Goal: Task Accomplishment & Management: Use online tool/utility

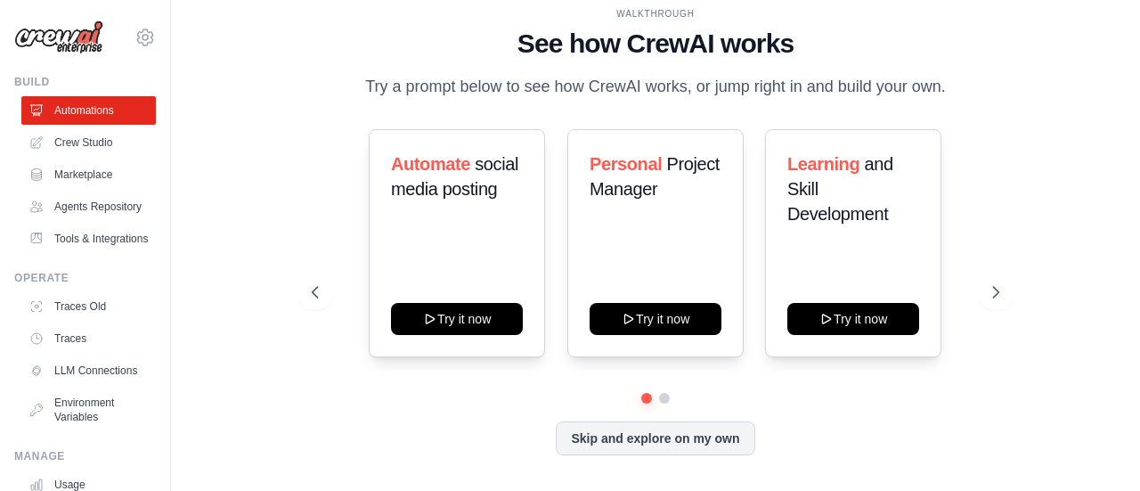
drag, startPoint x: 363, startPoint y: 90, endPoint x: 992, endPoint y: 86, distance: 628.9
click at [992, 86] on div "WALKTHROUGH See how [PERSON_NAME] works Try a prompt below to see how [PERSON_N…" at bounding box center [655, 53] width 687 height 93
click at [992, 86] on div "WALKTHROUGH See how CrewAI works Try a prompt below to see how CrewAI works, or…" at bounding box center [655, 53] width 687 height 93
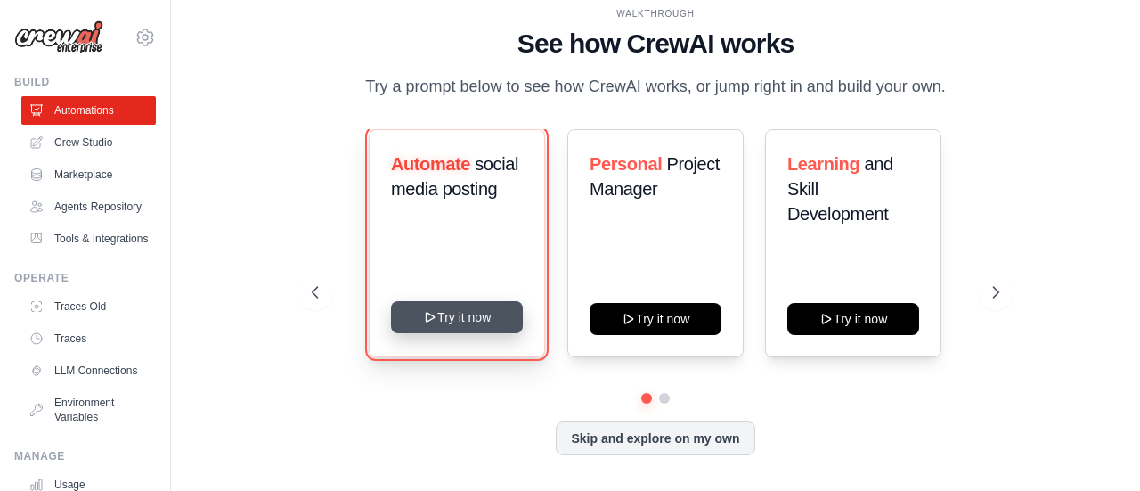
click at [469, 323] on button "Try it now" at bounding box center [457, 317] width 132 height 32
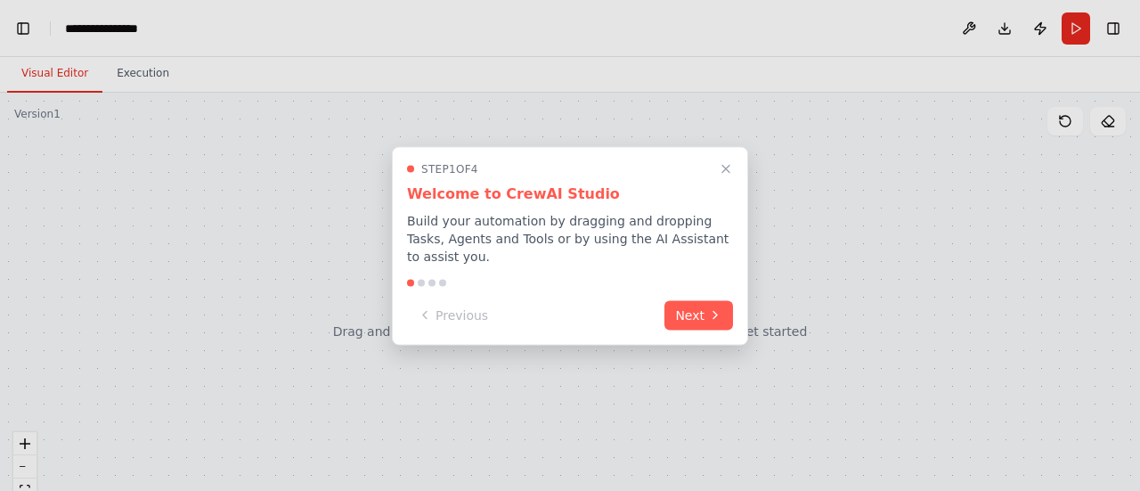
scroll to position [5360, 0]
click at [714, 314] on button "Next" at bounding box center [699, 312] width 69 height 29
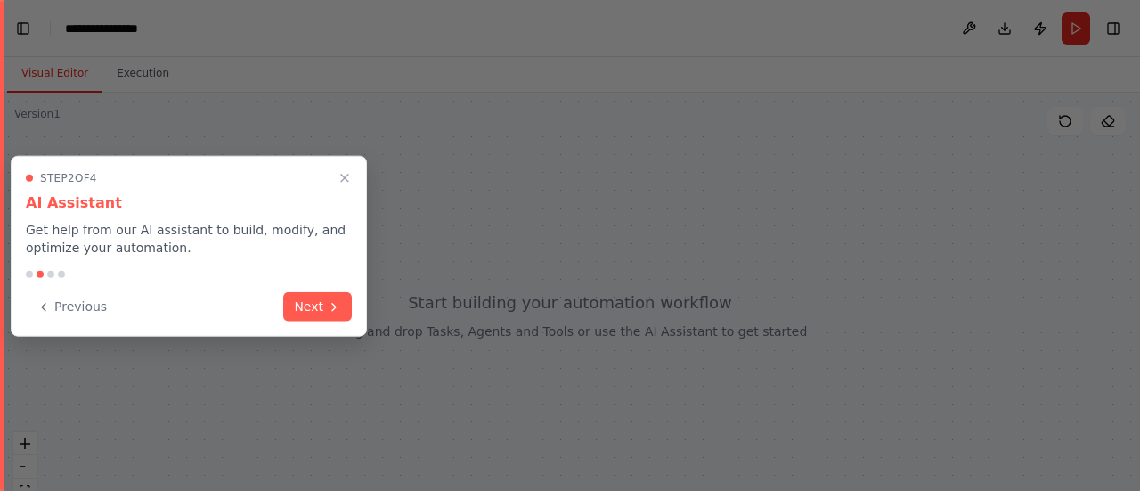
scroll to position [6301, 0]
click at [312, 308] on button "Next" at bounding box center [317, 304] width 69 height 29
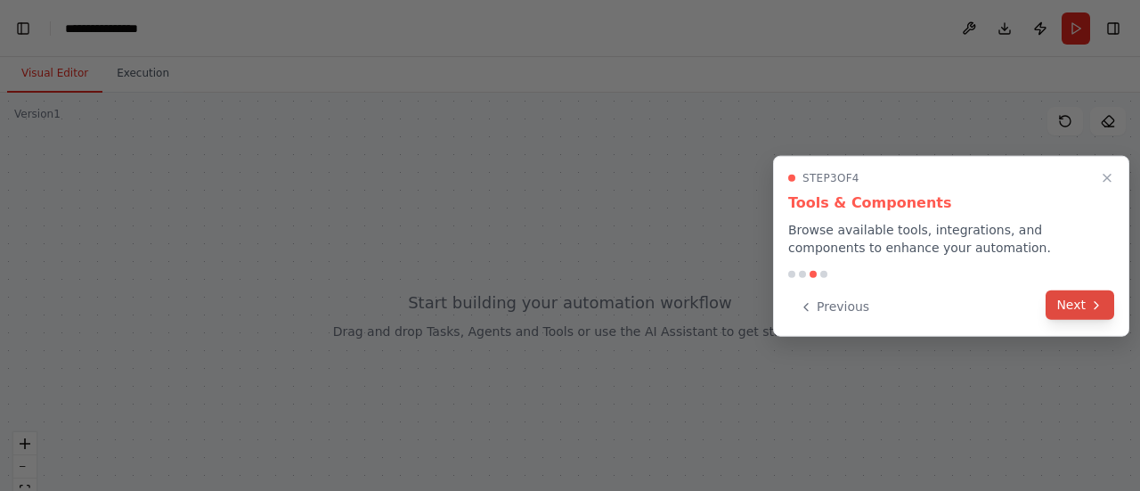
scroll to position [6365, 0]
click at [1063, 297] on button "Next" at bounding box center [1080, 304] width 69 height 29
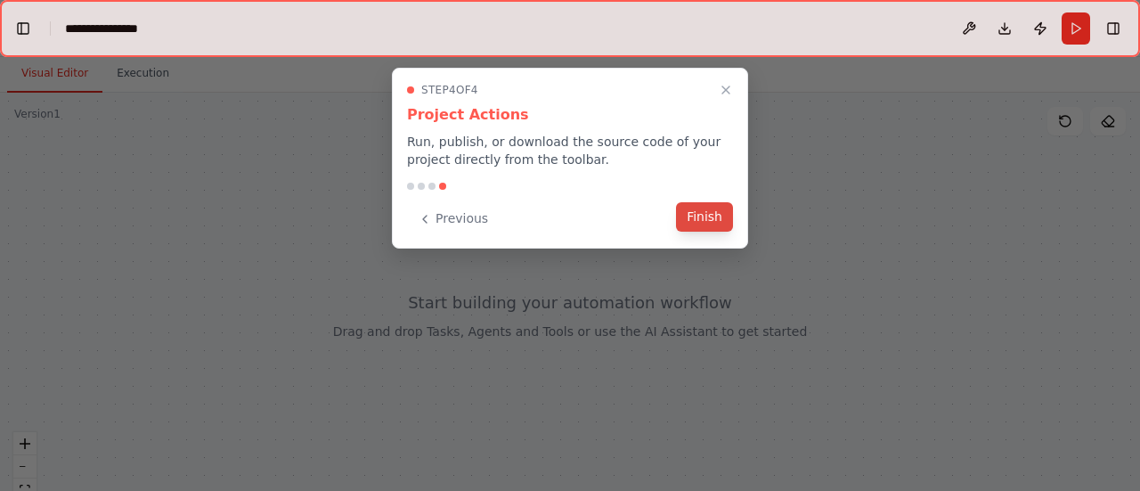
scroll to position [6429, 0]
click at [722, 229] on button "Finish" at bounding box center [704, 216] width 57 height 29
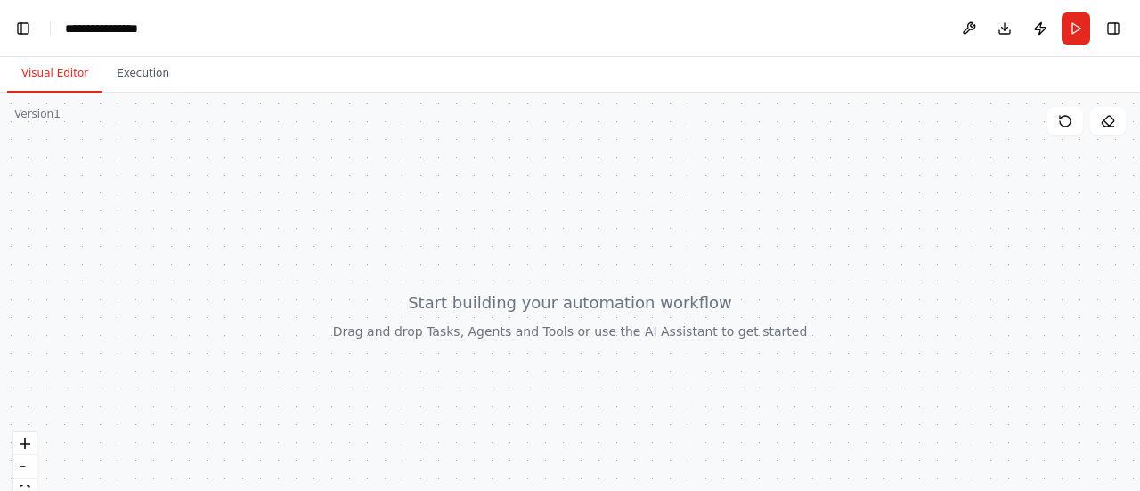
drag, startPoint x: 605, startPoint y: 306, endPoint x: 607, endPoint y: 231, distance: 74.9
click at [607, 231] on div at bounding box center [570, 315] width 1140 height 445
click at [20, 489] on icon "fit view" at bounding box center [25, 490] width 11 height 10
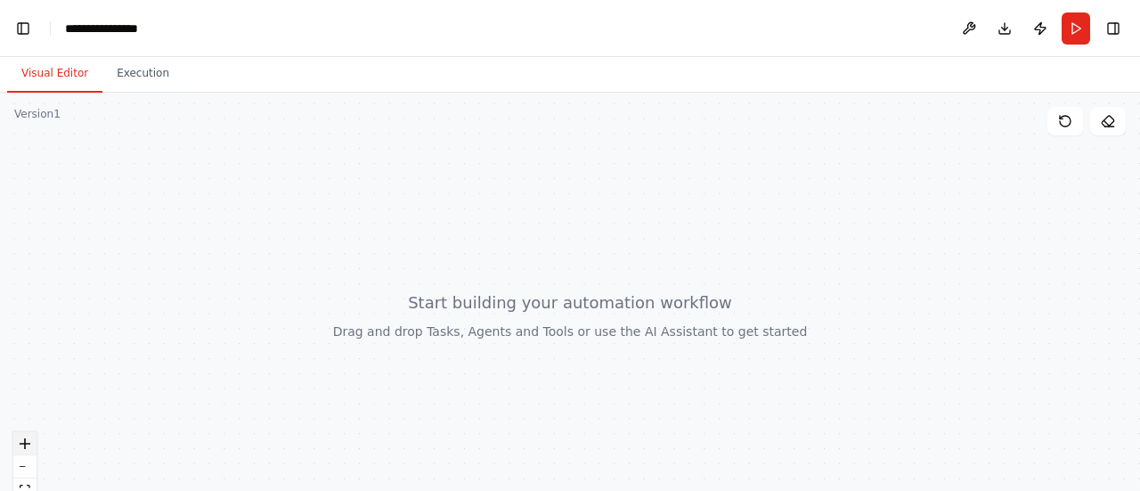
click at [27, 447] on icon "zoom in" at bounding box center [25, 443] width 11 height 11
click at [29, 462] on button "zoom out" at bounding box center [24, 466] width 23 height 23
drag, startPoint x: 492, startPoint y: 208, endPoint x: 536, endPoint y: 283, distance: 87.1
click at [536, 283] on div at bounding box center [570, 315] width 1140 height 445
click at [967, 21] on button at bounding box center [969, 28] width 29 height 32
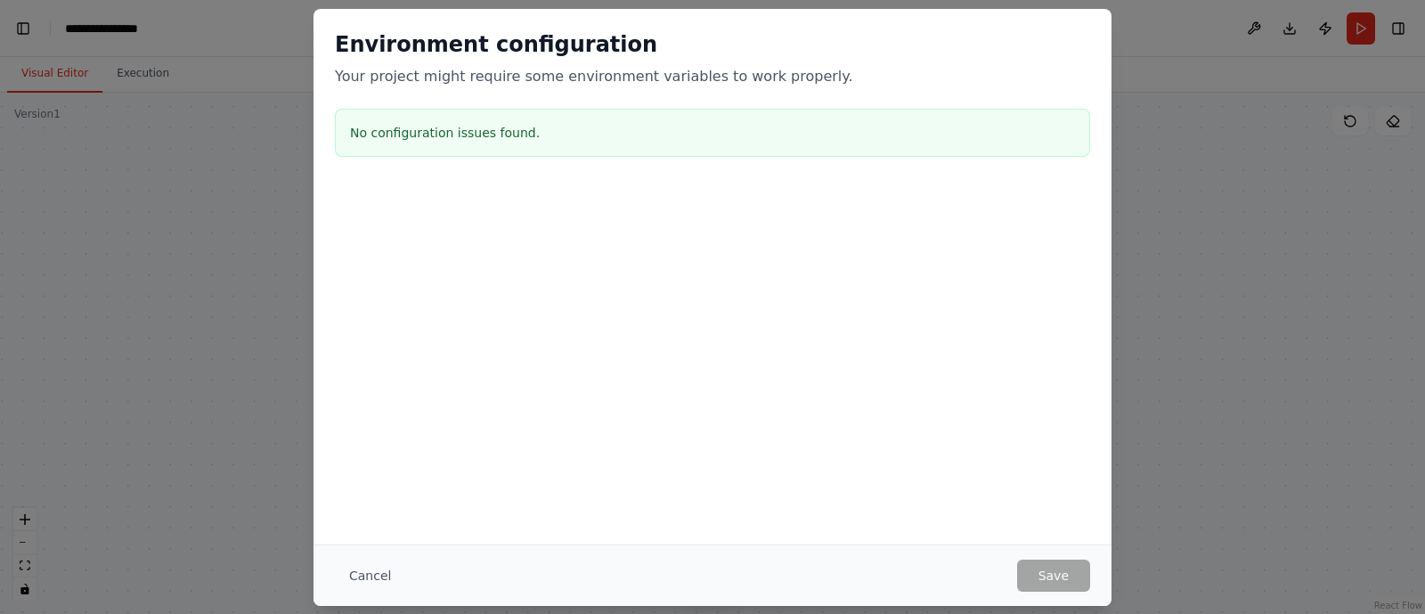
scroll to position [11958, 0]
click at [382, 490] on button "Cancel" at bounding box center [370, 575] width 70 height 32
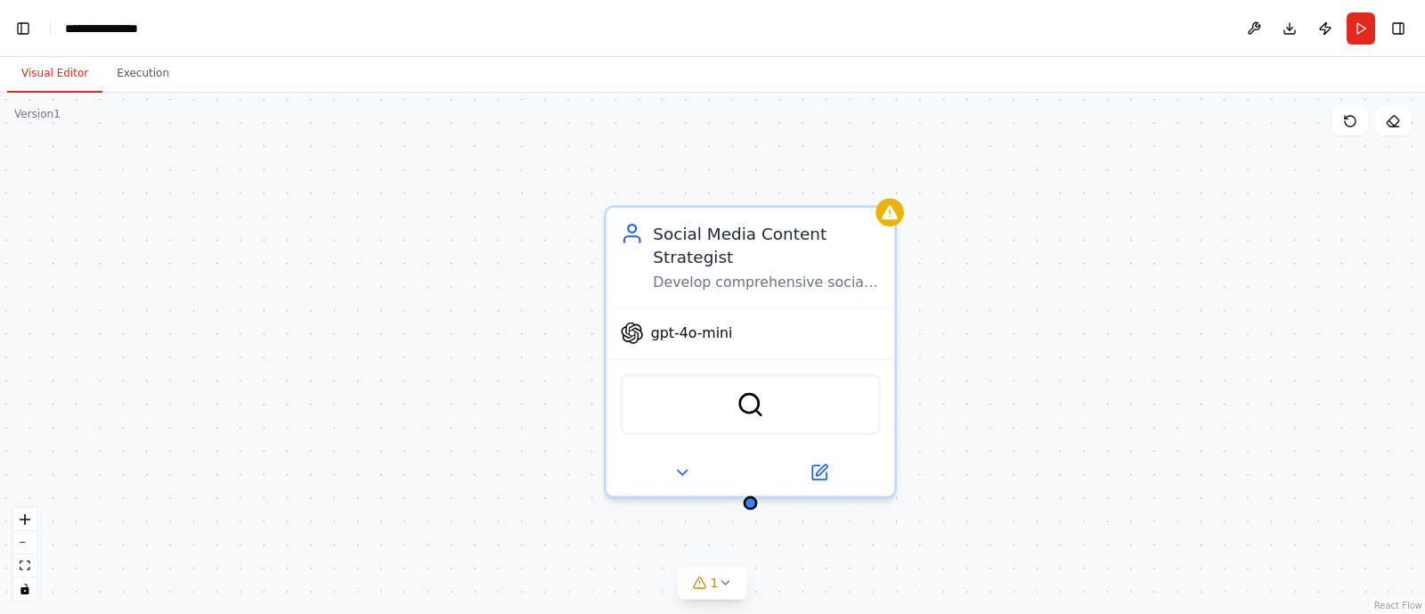
scroll to position [12106, 0]
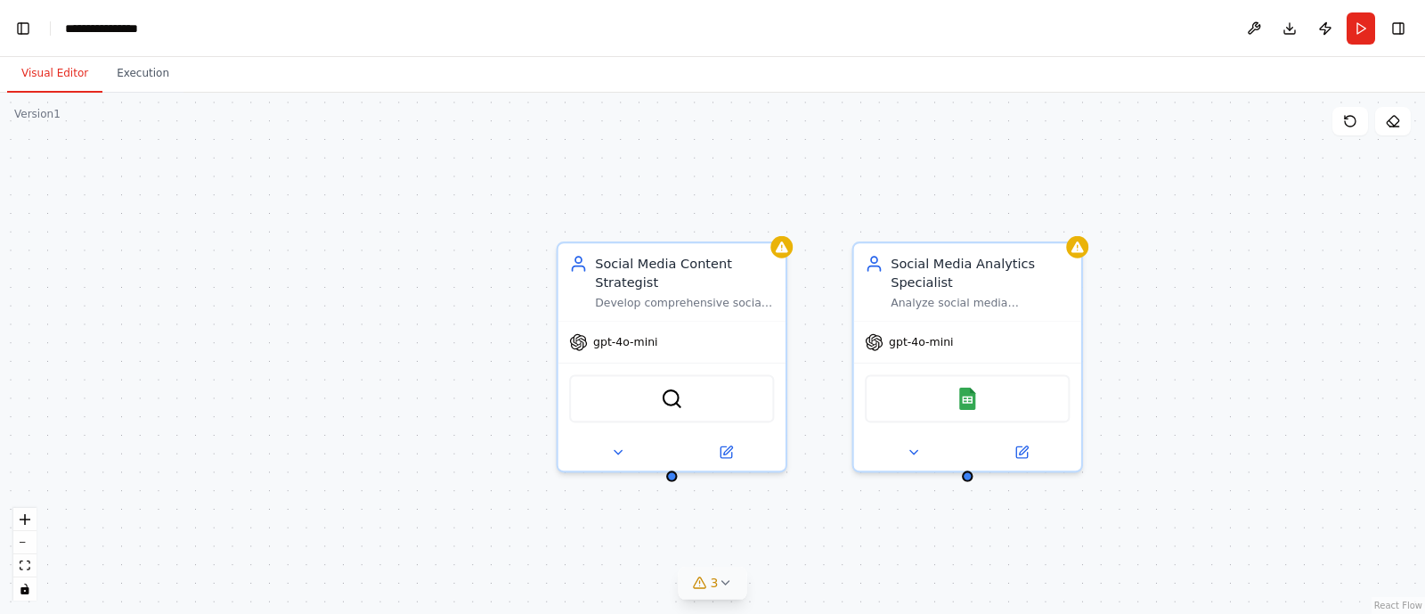
click at [726, 490] on icon at bounding box center [725, 582] width 14 height 14
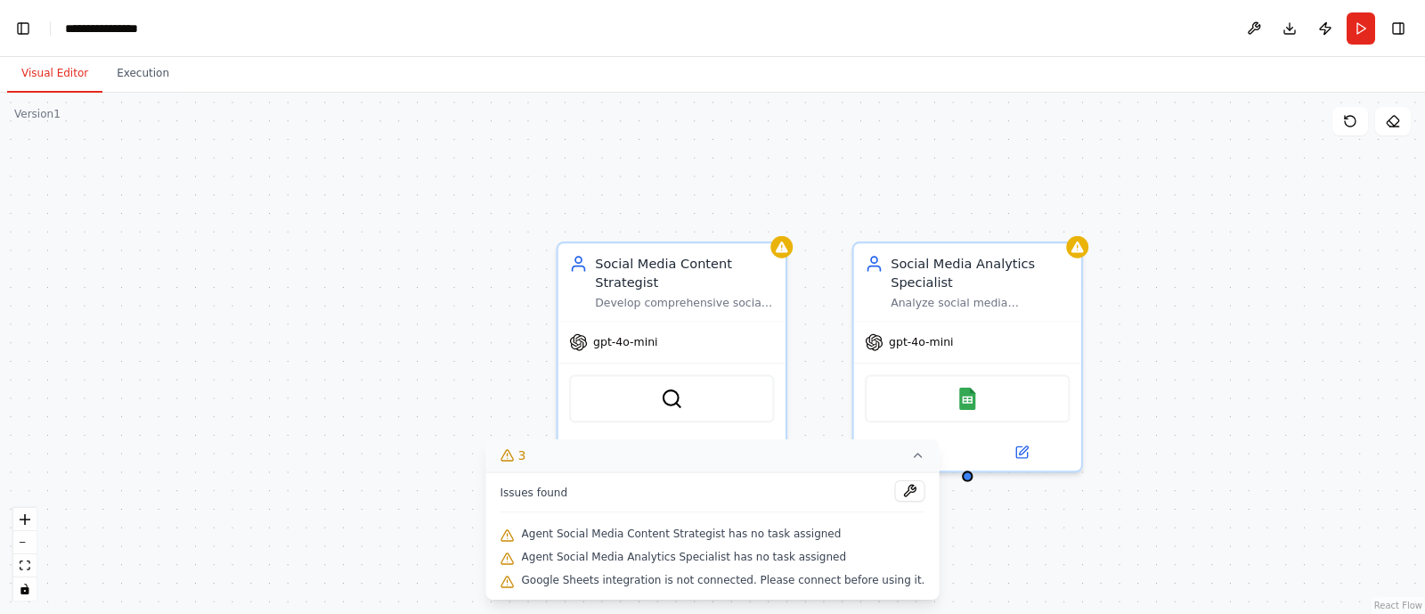
scroll to position [12257, 0]
click at [997, 490] on div "Social Media Content Strategist Develop comprehensive social media content stra…" at bounding box center [712, 353] width 1425 height 521
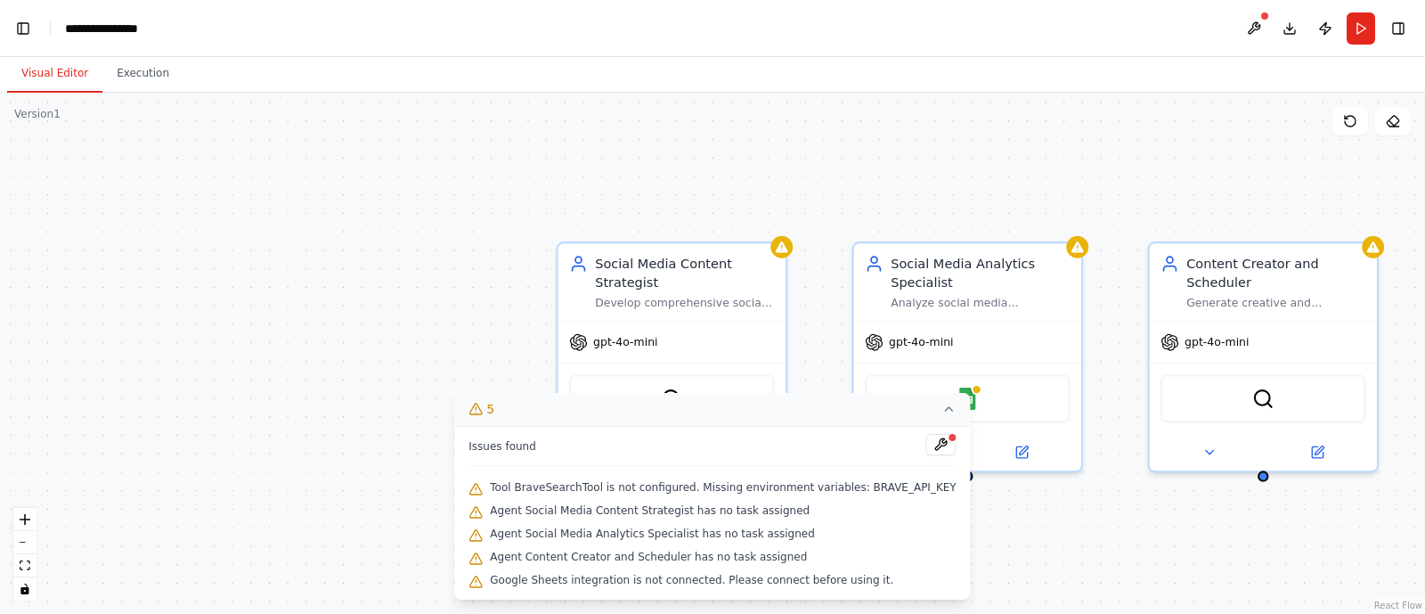
click at [319, 263] on div "Social Media Content Strategist Develop comprehensive social media content stra…" at bounding box center [712, 353] width 1425 height 521
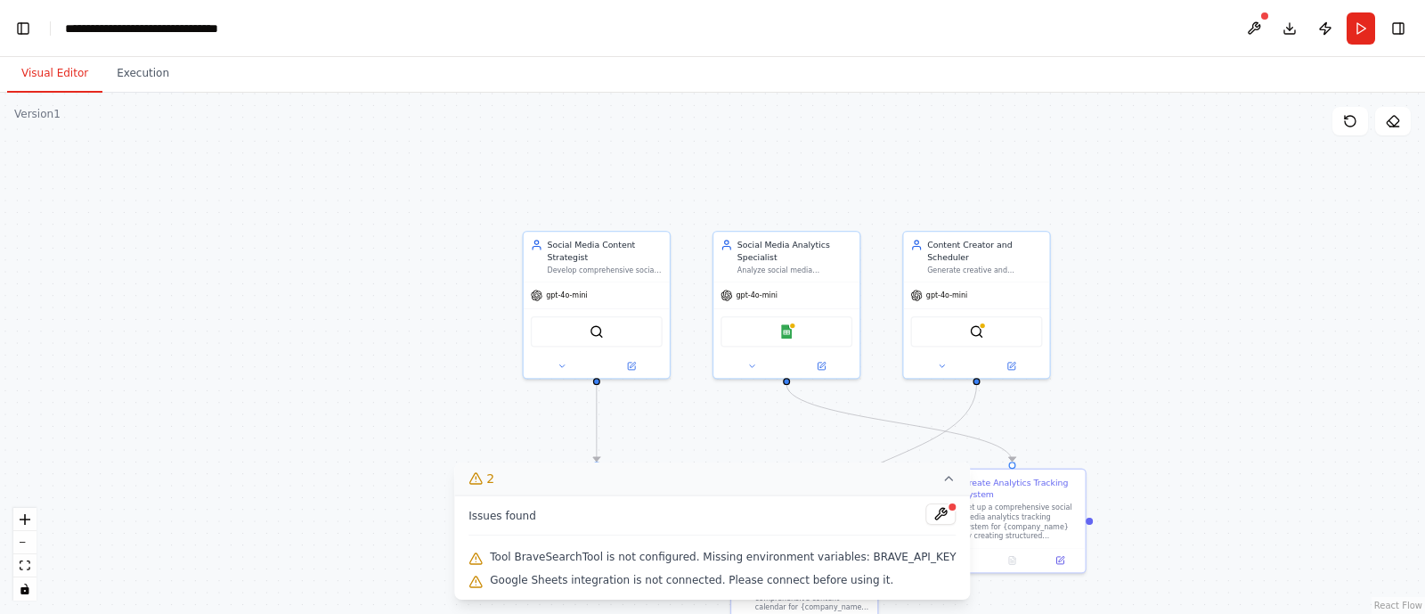
scroll to position [16325, 0]
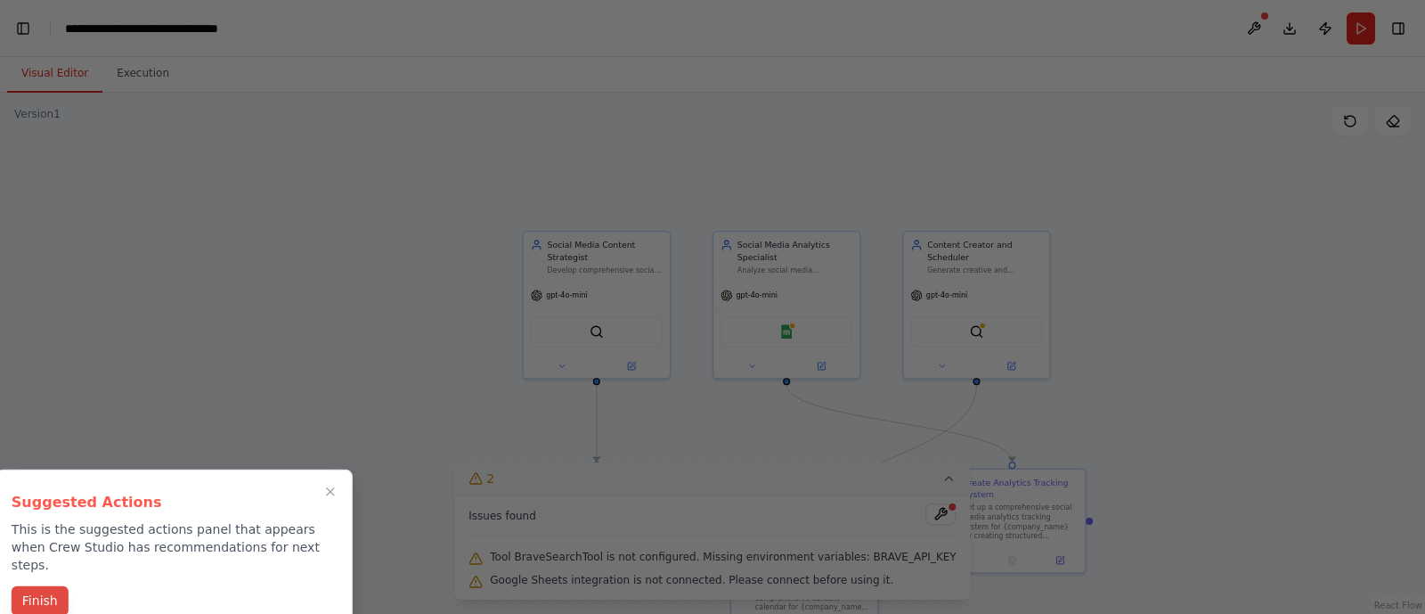
click at [40, 490] on button "Finish" at bounding box center [40, 600] width 57 height 29
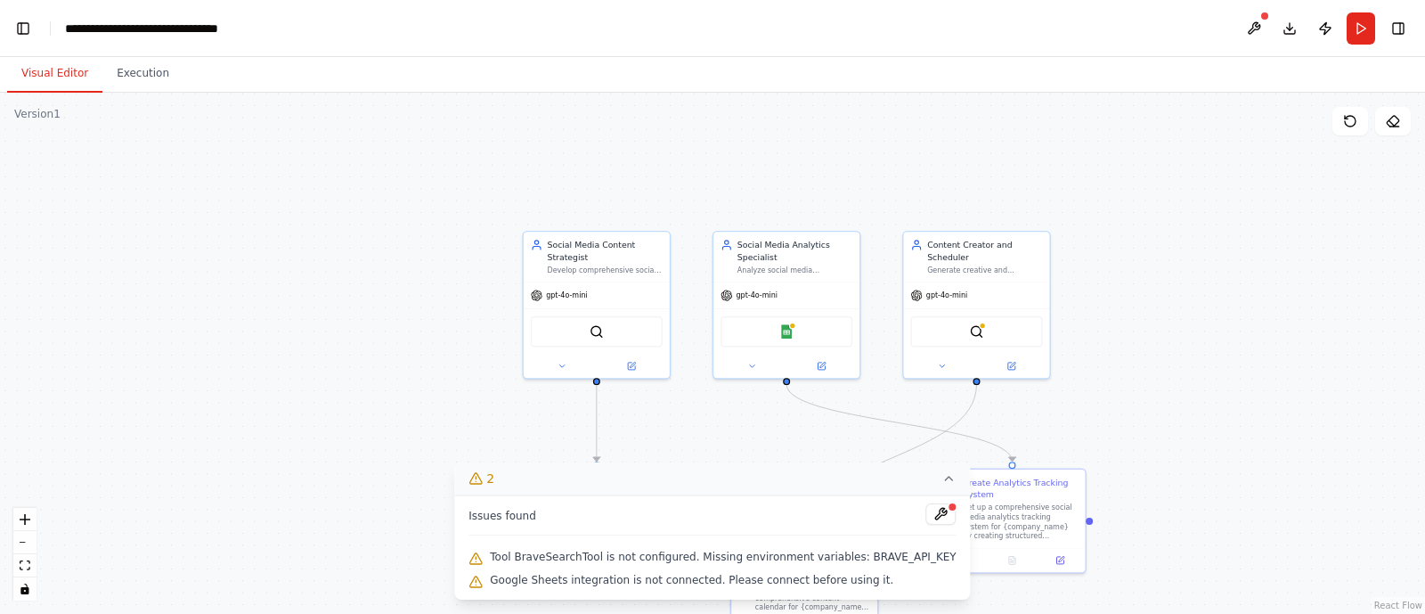
click at [927, 490] on button "2" at bounding box center [712, 478] width 516 height 33
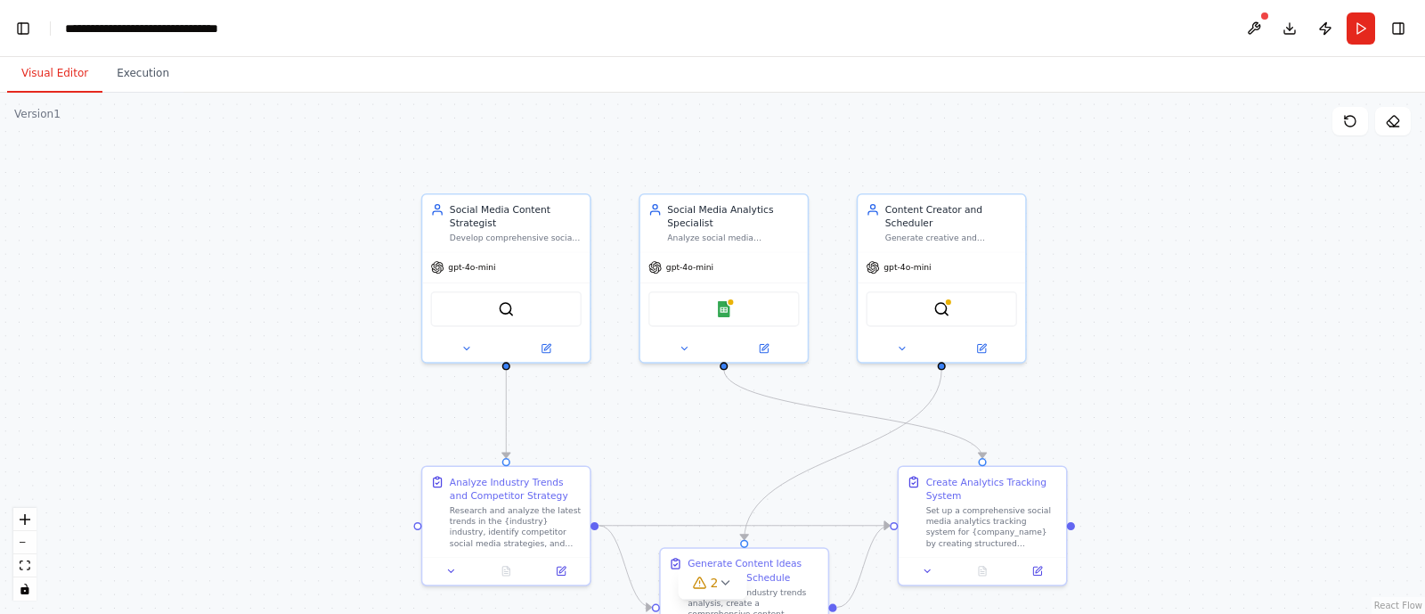
scroll to position [42210, 0]
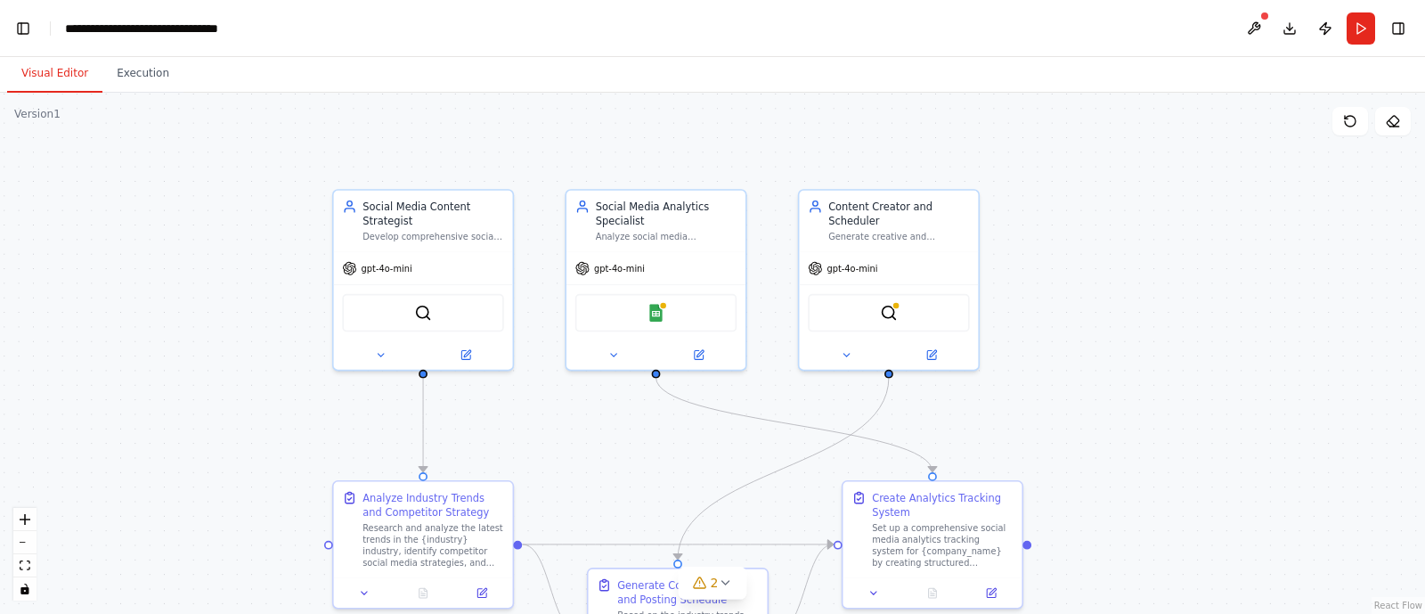
drag, startPoint x: 649, startPoint y: 443, endPoint x: 610, endPoint y: 447, distance: 39.4
click at [610, 447] on div ".deletable-edge-delete-btn { width: 20px; height: 20px; border: 0px solid #ffff…" at bounding box center [712, 353] width 1425 height 521
click at [1139, 26] on button at bounding box center [1254, 28] width 29 height 32
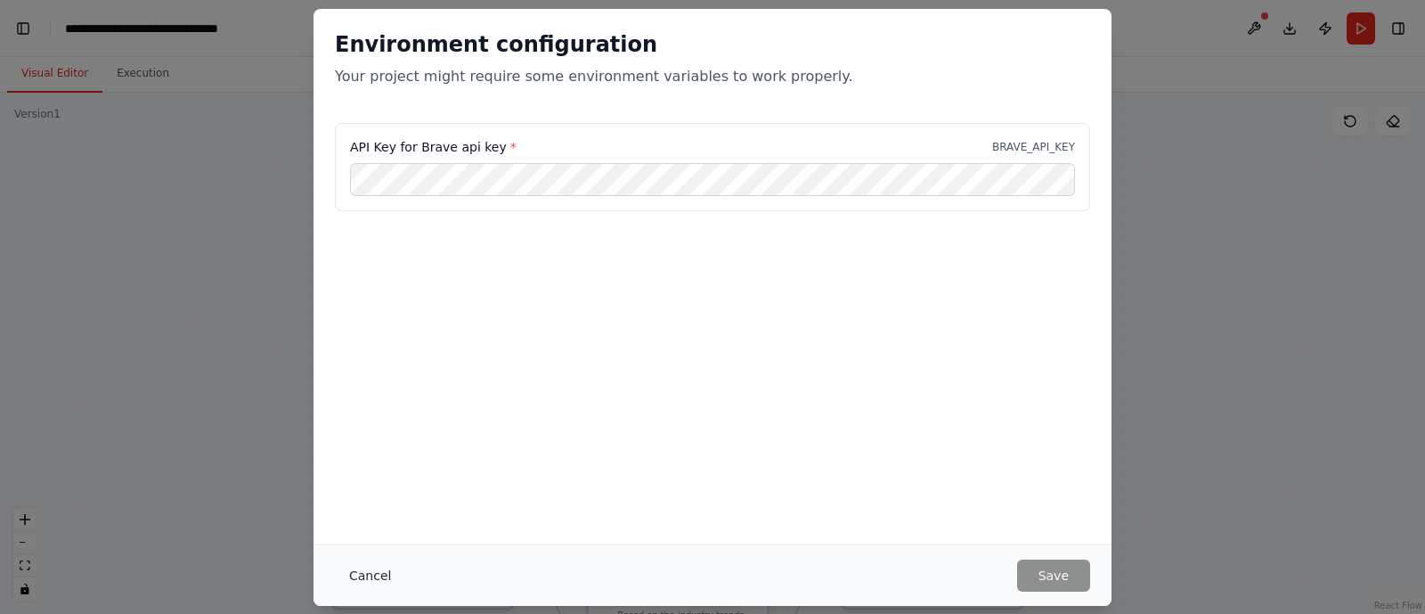
click at [379, 490] on button "Cancel" at bounding box center [370, 575] width 70 height 32
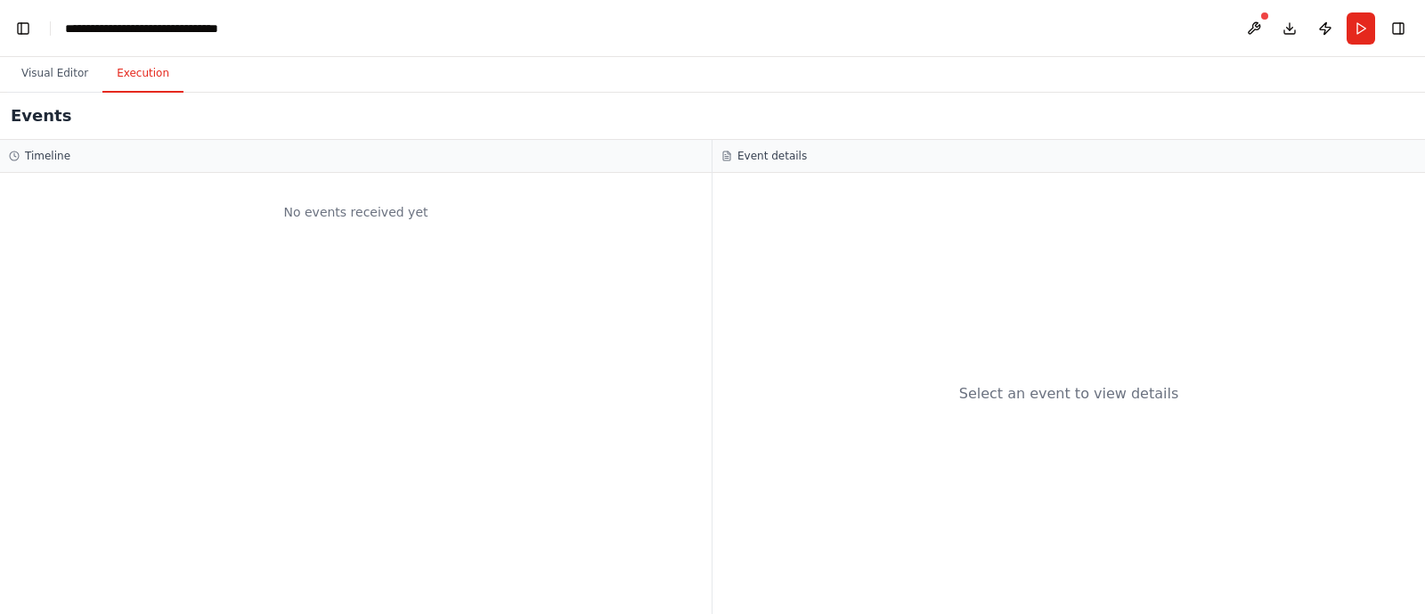
click at [143, 82] on button "Execution" at bounding box center [142, 73] width 81 height 37
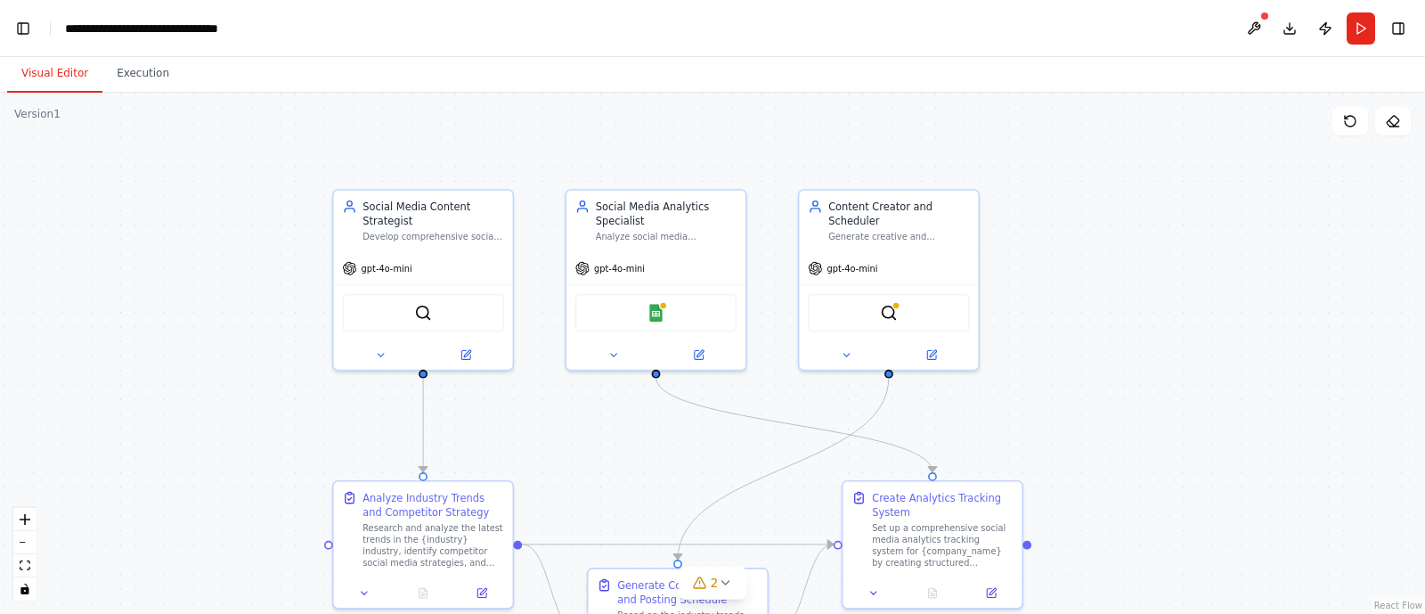
click at [41, 74] on button "Visual Editor" at bounding box center [54, 73] width 95 height 37
click at [1139, 31] on button "Run" at bounding box center [1361, 28] width 29 height 32
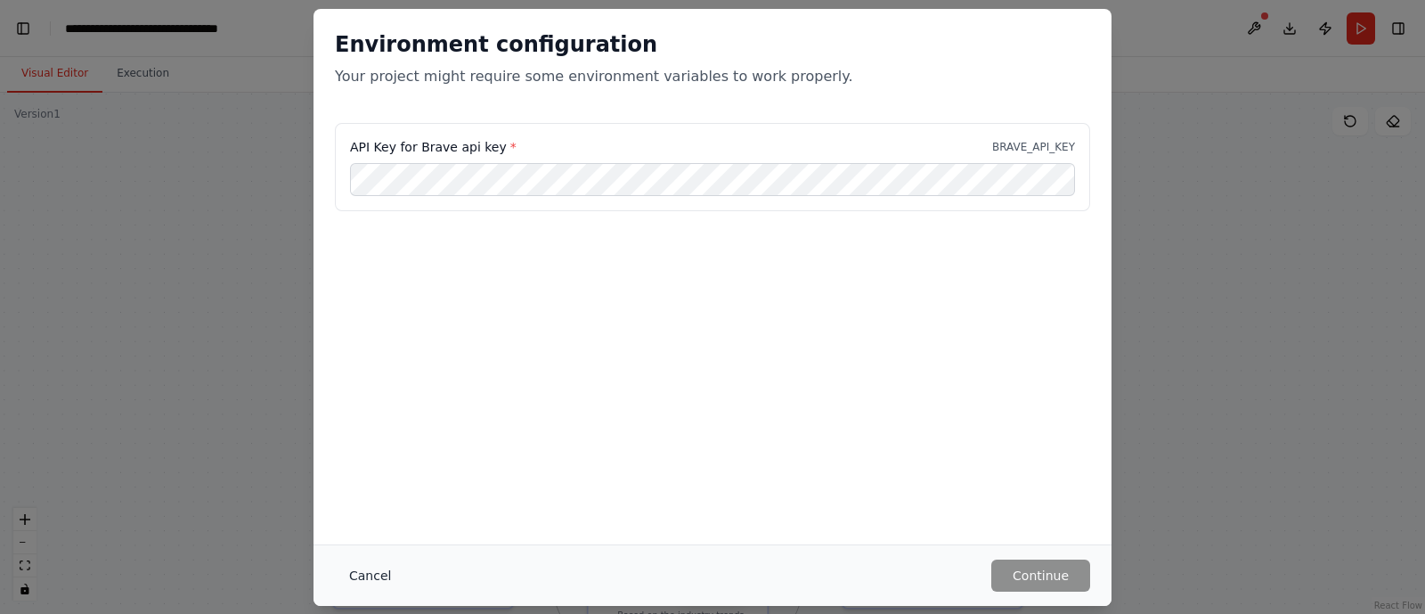
click at [356, 490] on button "Cancel" at bounding box center [370, 575] width 70 height 32
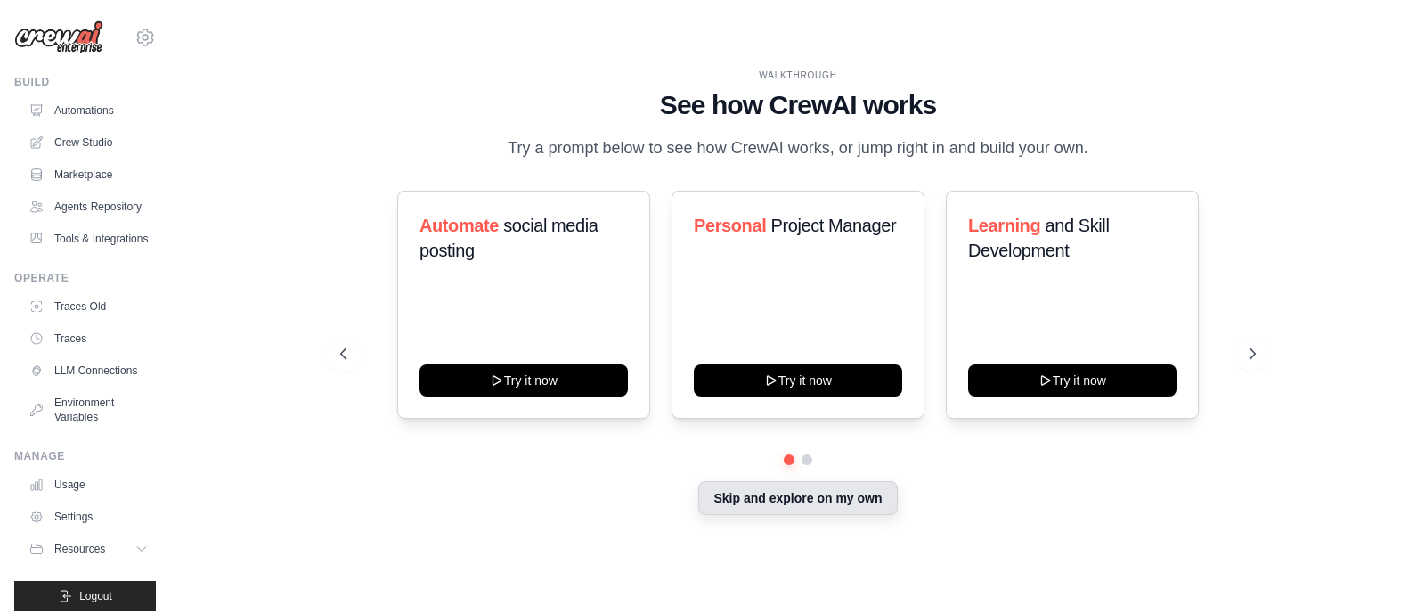
click at [809, 508] on button "Skip and explore on my own" at bounding box center [797, 498] width 199 height 34
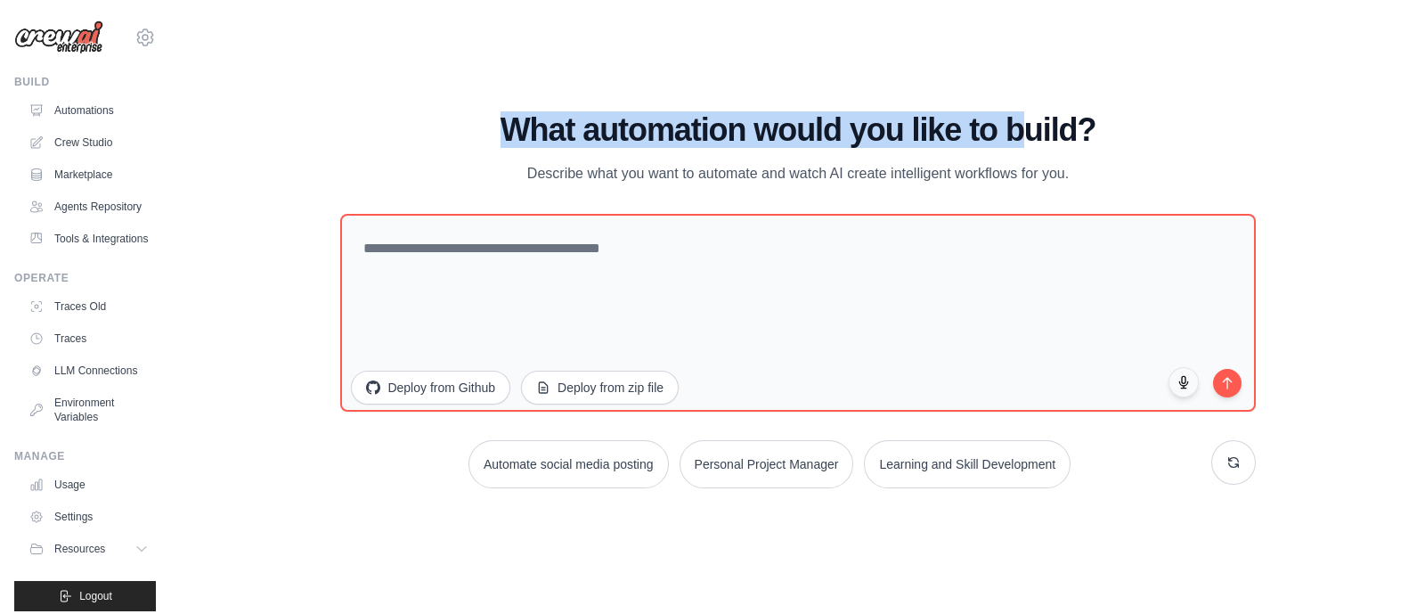
drag, startPoint x: 500, startPoint y: 126, endPoint x: 1045, endPoint y: 124, distance: 545.2
click at [1045, 124] on h1 "What automation would you like to build?" at bounding box center [797, 130] width 915 height 36
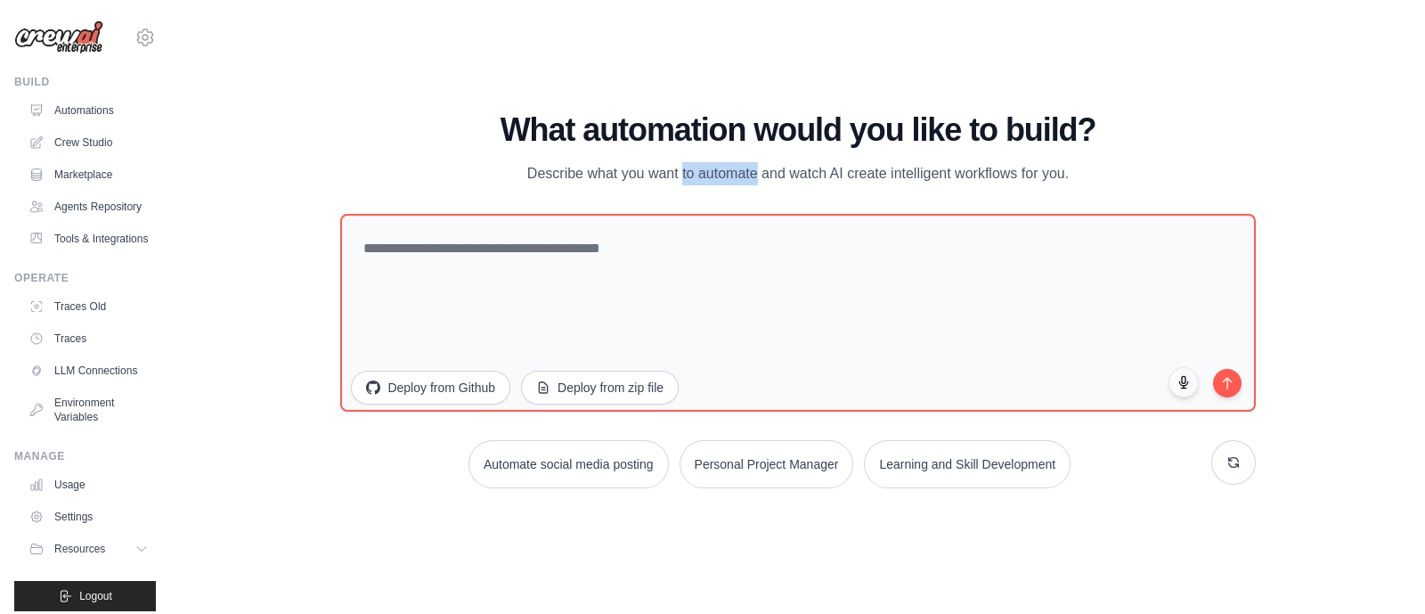
drag, startPoint x: 610, startPoint y: 162, endPoint x: 684, endPoint y: 169, distance: 74.3
click at [684, 169] on p "Describe what you want to automate and watch AI create intelligent workflows fo…" at bounding box center [798, 173] width 599 height 23
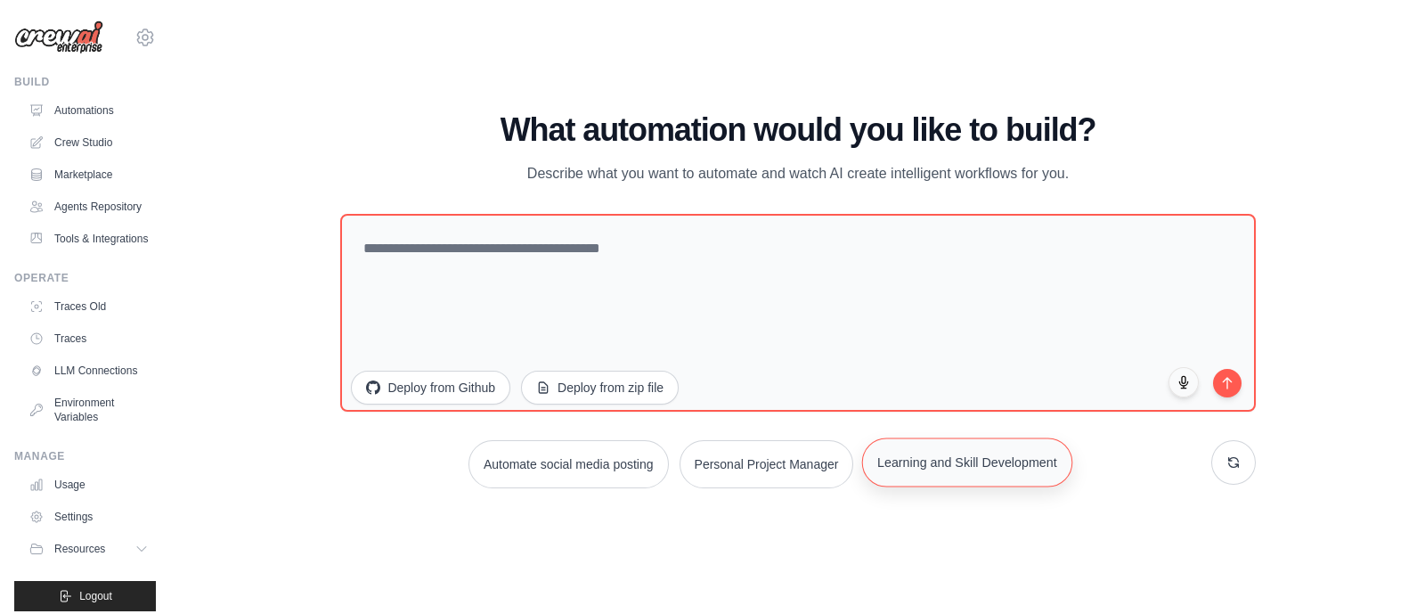
click at [1005, 480] on button "Learning and Skill Development" at bounding box center [967, 461] width 210 height 49
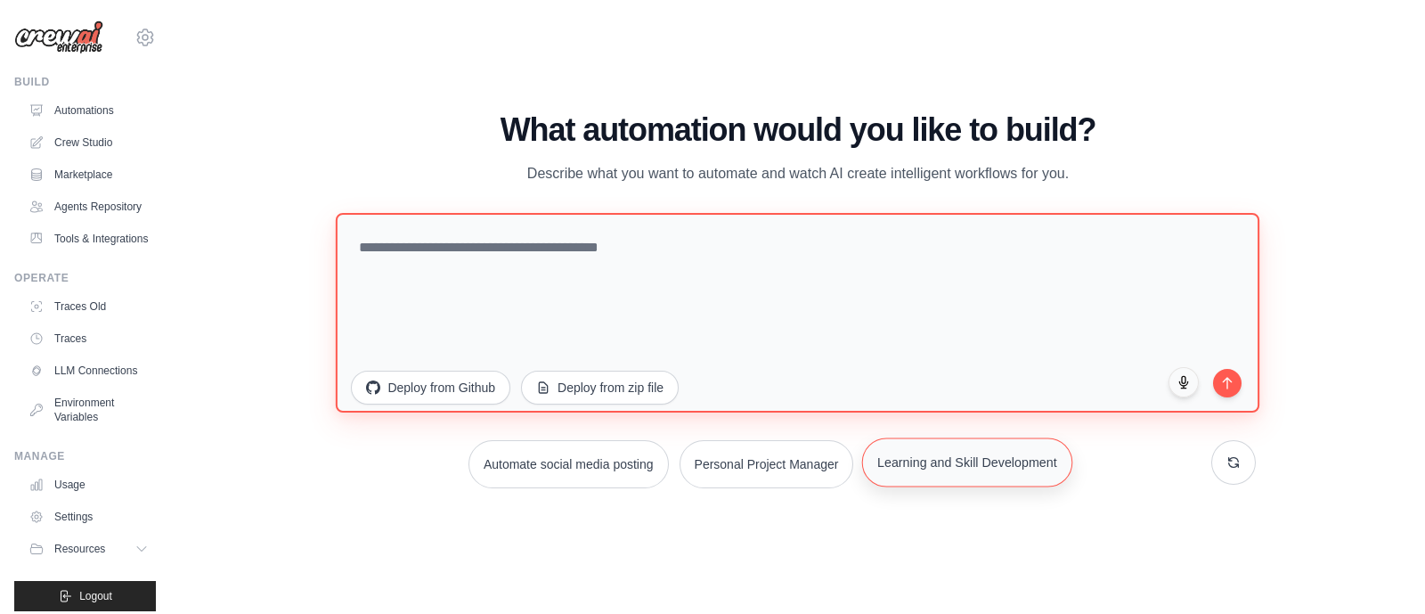
type textarea "**********"
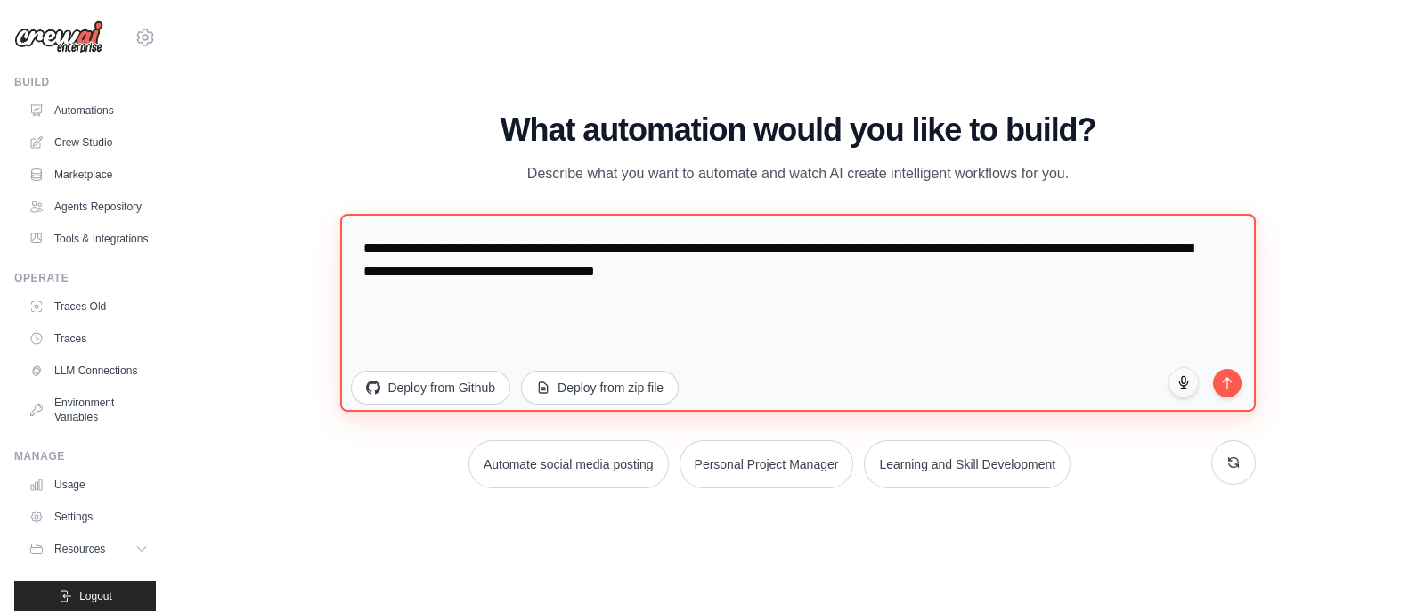
drag, startPoint x: 428, startPoint y: 242, endPoint x: 702, endPoint y: 243, distance: 273.5
click at [702, 243] on textarea "**********" at bounding box center [797, 313] width 915 height 198
drag, startPoint x: 739, startPoint y: 248, endPoint x: 929, endPoint y: 266, distance: 191.6
click at [929, 266] on textarea "**********" at bounding box center [797, 313] width 915 height 198
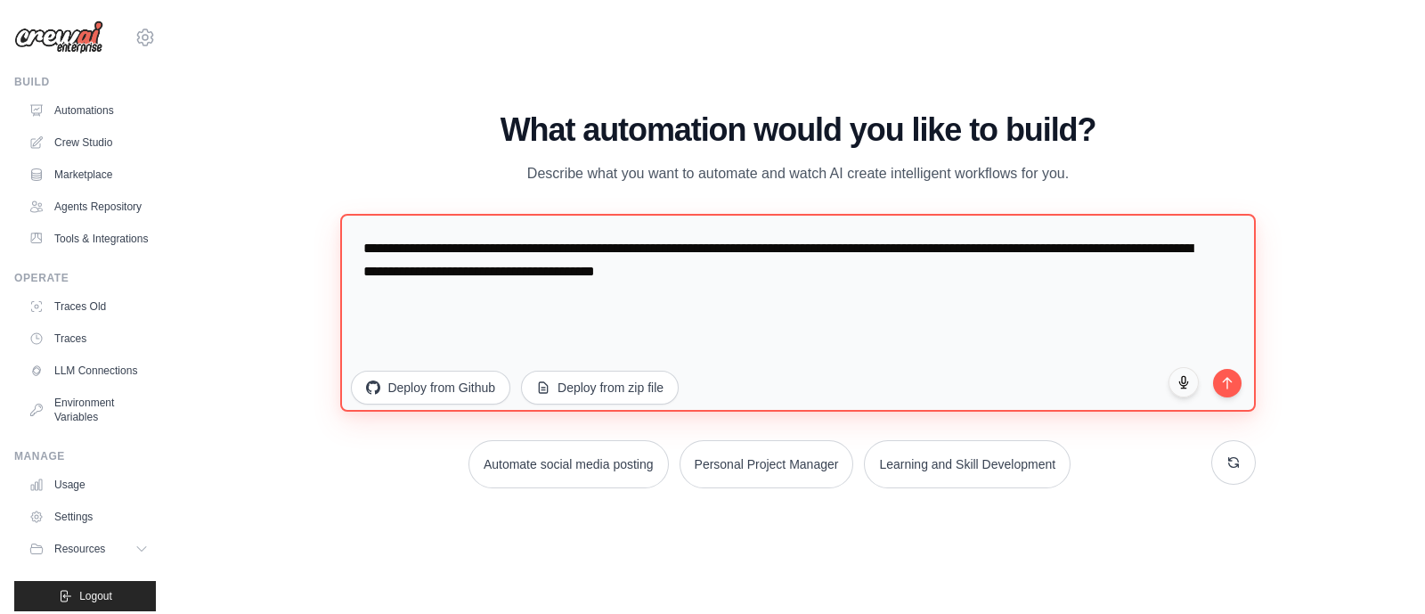
drag, startPoint x: 375, startPoint y: 273, endPoint x: 828, endPoint y: 290, distance: 452.9
click at [828, 290] on textarea "**********" at bounding box center [797, 313] width 915 height 198
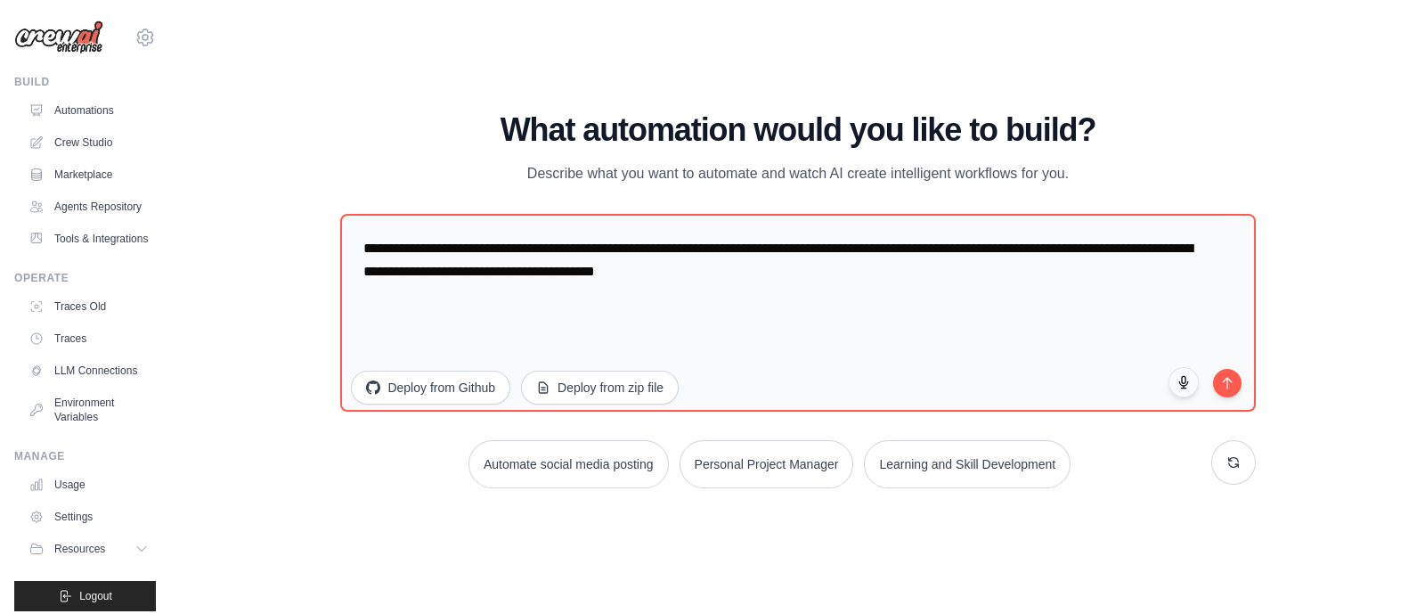
drag, startPoint x: 1392, startPoint y: 2, endPoint x: 194, endPoint y: 140, distance: 1206.1
click at [194, 140] on div "WALKTHROUGH See how [PERSON_NAME] works Try a prompt below to see how [PERSON_N…" at bounding box center [798, 307] width 1254 height 578
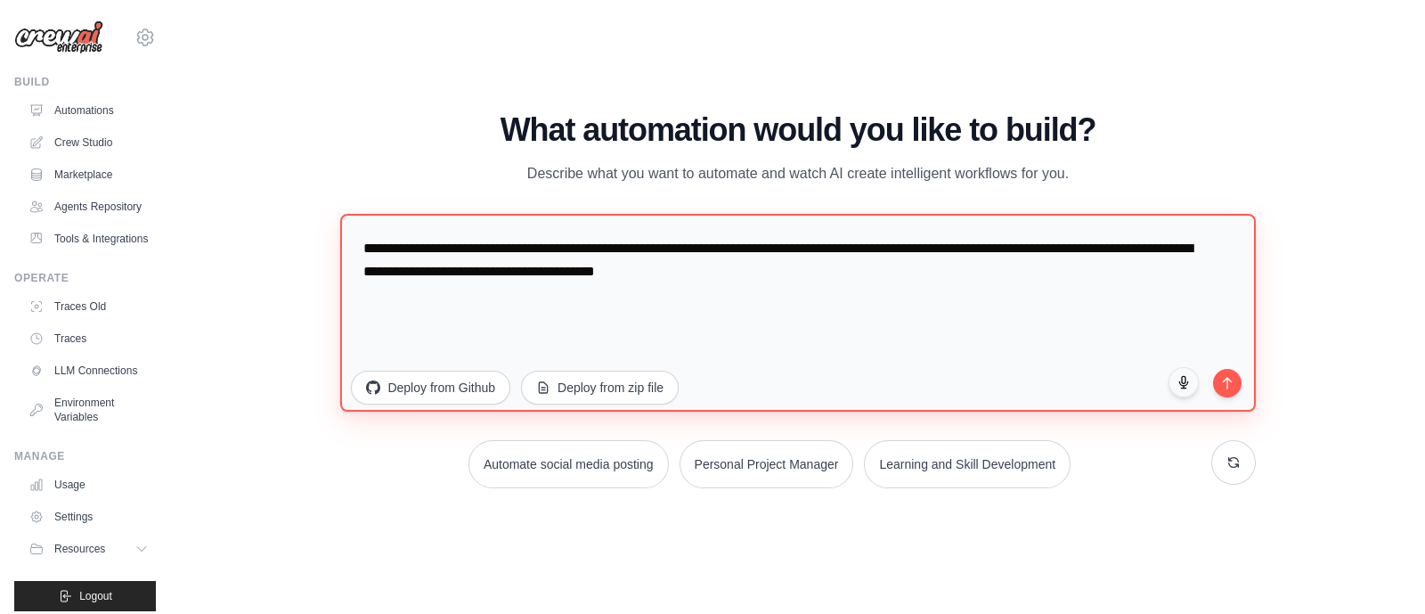
click at [911, 336] on textarea "**********" at bounding box center [797, 313] width 915 height 198
click at [899, 267] on textarea "**********" at bounding box center [797, 313] width 915 height 198
drag, startPoint x: 804, startPoint y: 272, endPoint x: 355, endPoint y: 239, distance: 450.2
click at [355, 239] on textarea "**********" at bounding box center [797, 313] width 915 height 198
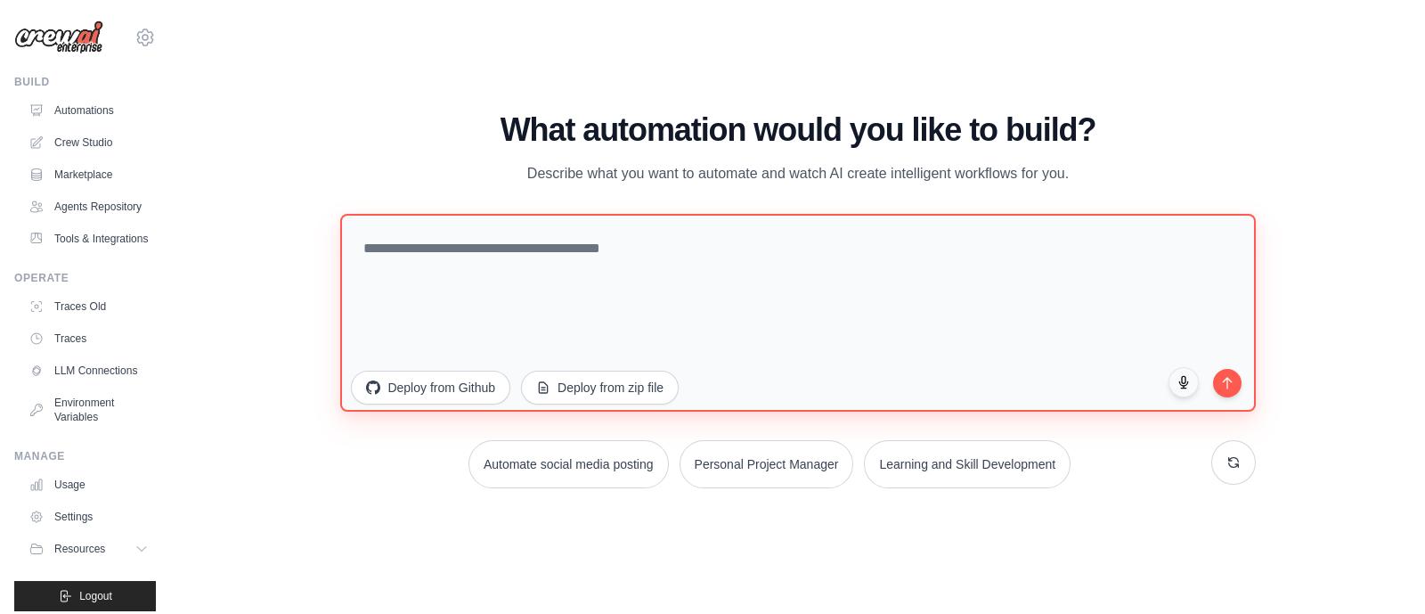
paste textarea "**********"
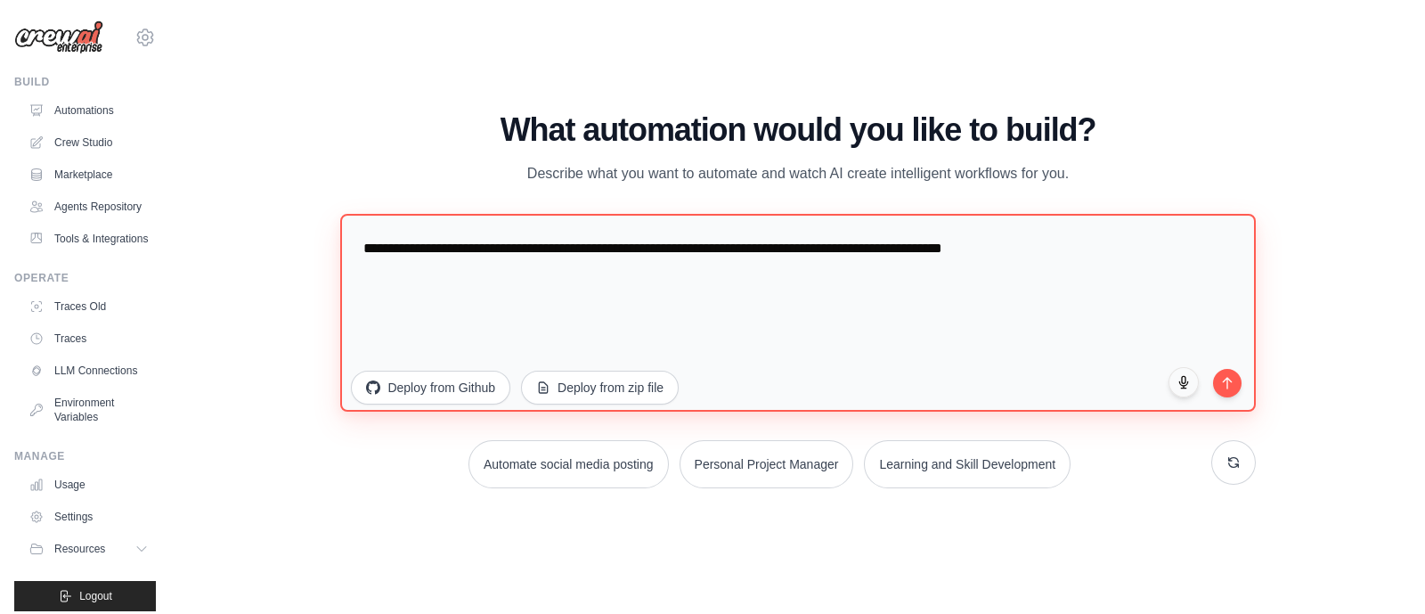
type textarea "**********"
